Goal: Task Accomplishment & Management: Use online tool/utility

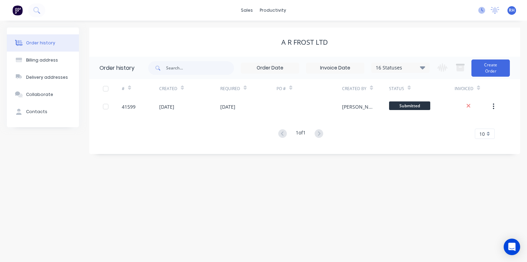
click at [482, 10] on icon at bounding box center [482, 10] width 7 height 7
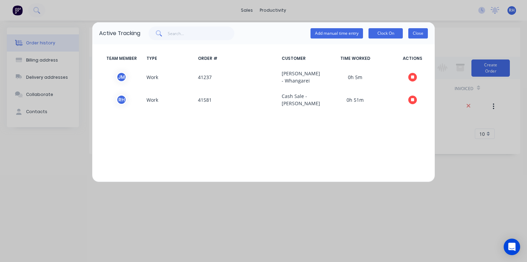
click at [420, 38] on button "Close" at bounding box center [419, 33] width 20 height 10
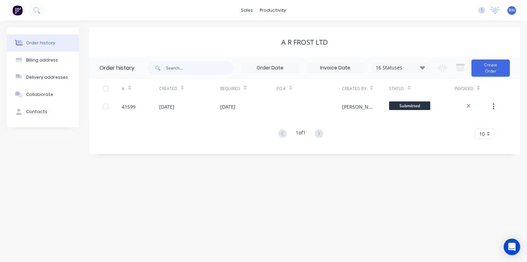
click at [20, 11] on img at bounding box center [17, 10] width 10 height 10
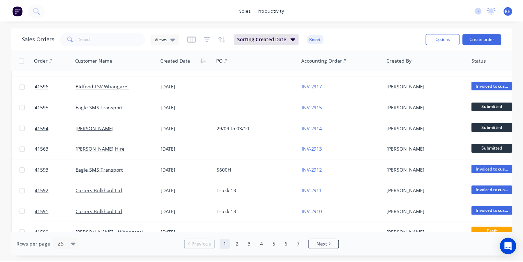
scroll to position [204, 0]
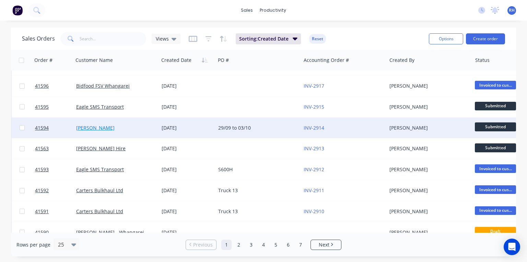
click at [104, 128] on link "[PERSON_NAME]" at bounding box center [95, 127] width 38 height 7
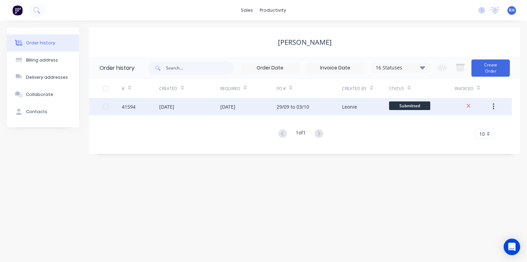
click at [167, 110] on div "[DATE]" at bounding box center [166, 106] width 15 height 7
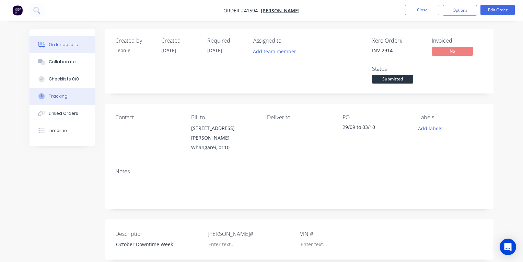
click at [72, 95] on button "Tracking" at bounding box center [62, 96] width 65 height 17
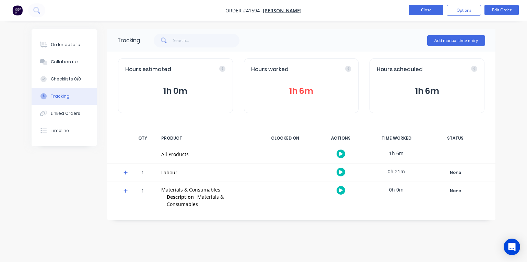
click at [431, 13] on button "Close" at bounding box center [426, 10] width 34 height 10
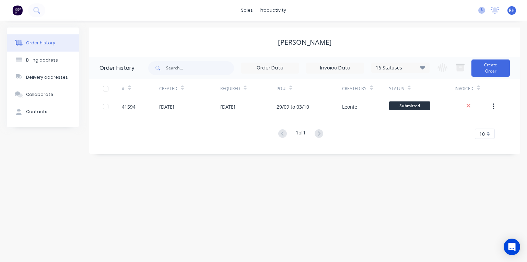
click at [479, 11] on icon at bounding box center [482, 10] width 7 height 7
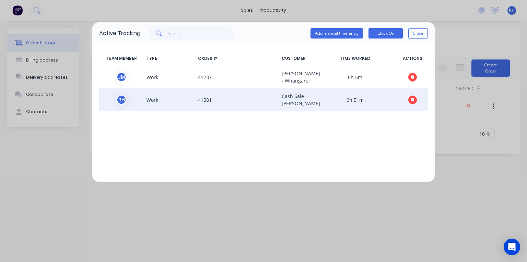
click at [413, 101] on icon "button" at bounding box center [412, 99] width 3 height 3
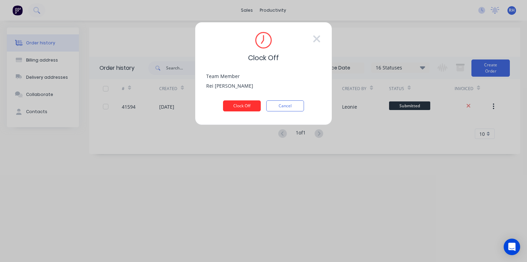
click at [251, 102] on button "Clock Off" at bounding box center [242, 105] width 38 height 11
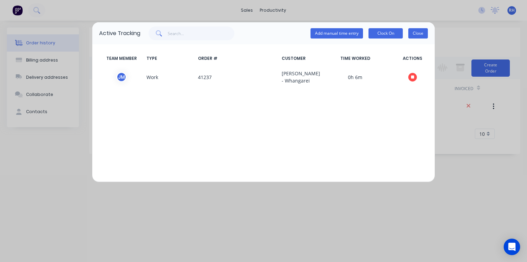
click at [419, 35] on button "Close" at bounding box center [419, 33] width 20 height 10
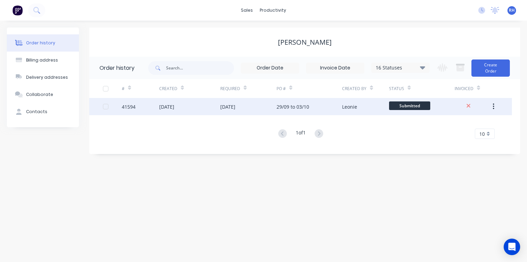
click at [195, 102] on div "[DATE]" at bounding box center [189, 106] width 61 height 17
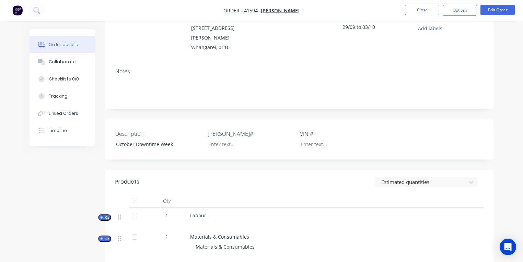
scroll to position [100, 0]
click at [66, 96] on div "Tracking" at bounding box center [58, 96] width 19 height 6
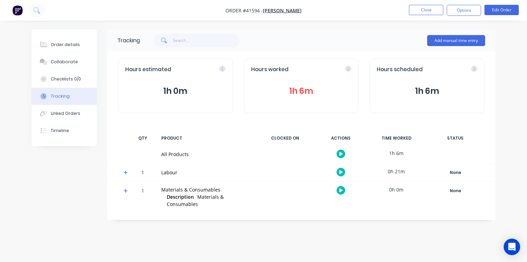
click at [126, 170] on icon at bounding box center [126, 172] width 4 height 5
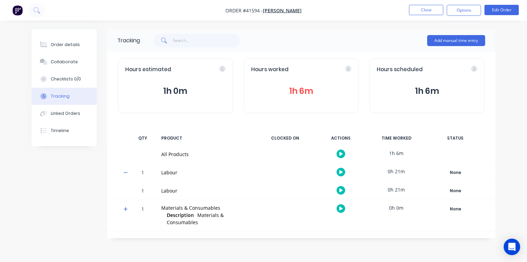
click at [340, 191] on icon "button" at bounding box center [341, 190] width 3 height 4
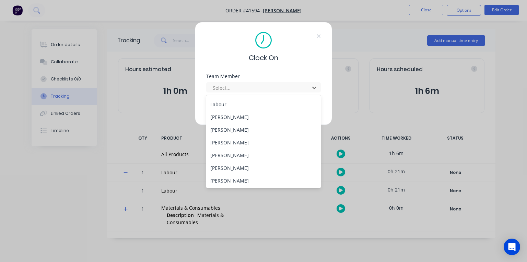
scroll to position [100, 0]
click at [241, 128] on div "[PERSON_NAME]" at bounding box center [263, 129] width 115 height 13
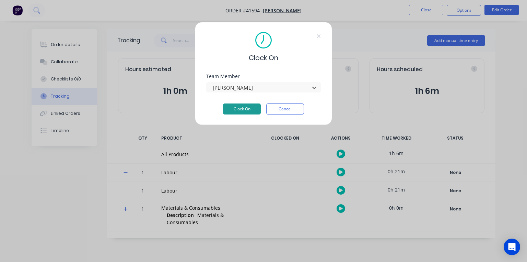
click at [251, 111] on button "Clock On" at bounding box center [242, 108] width 38 height 11
